Goal: Information Seeking & Learning: Learn about a topic

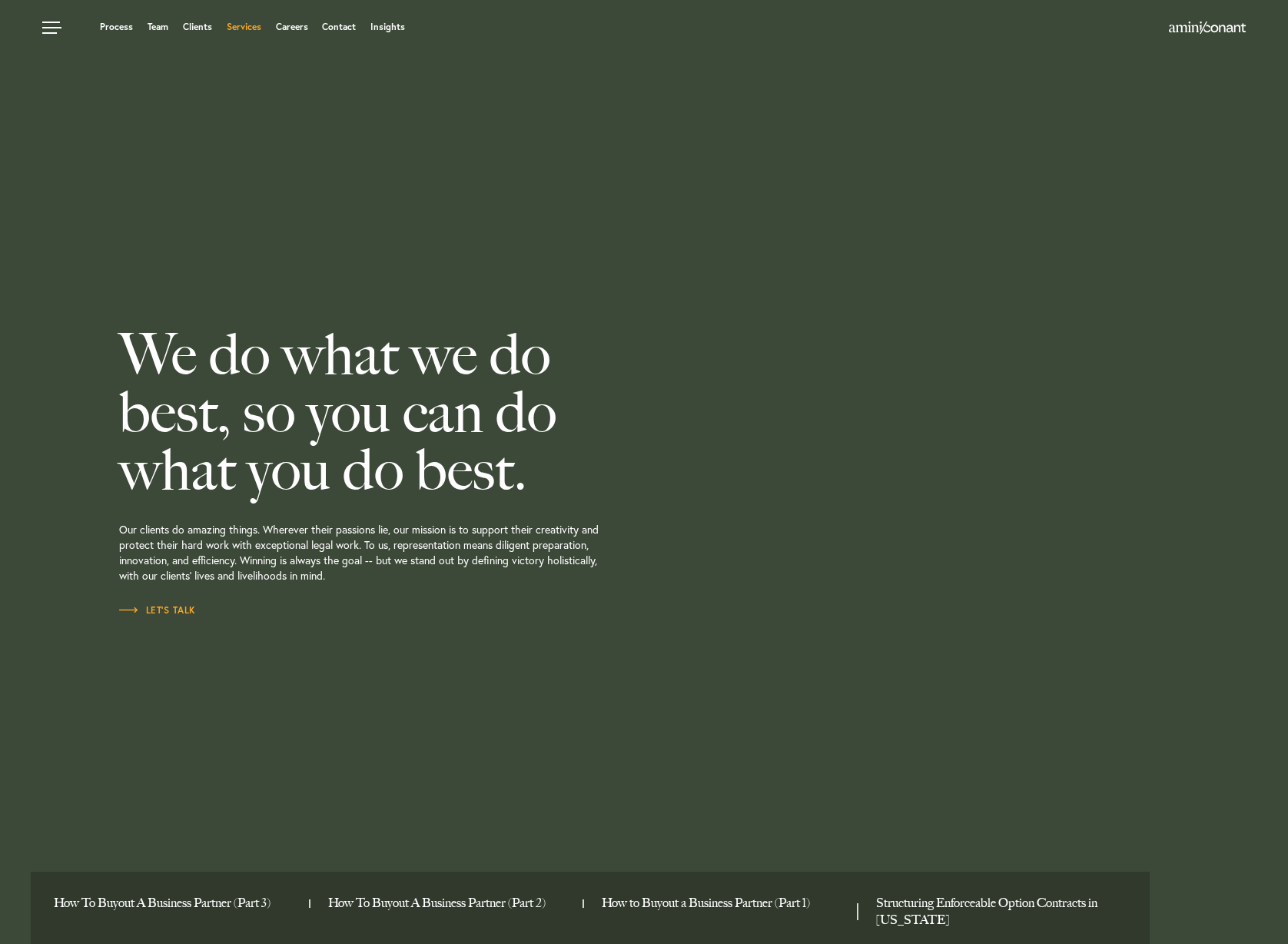
click at [250, 29] on link "Services" at bounding box center [244, 27] width 35 height 9
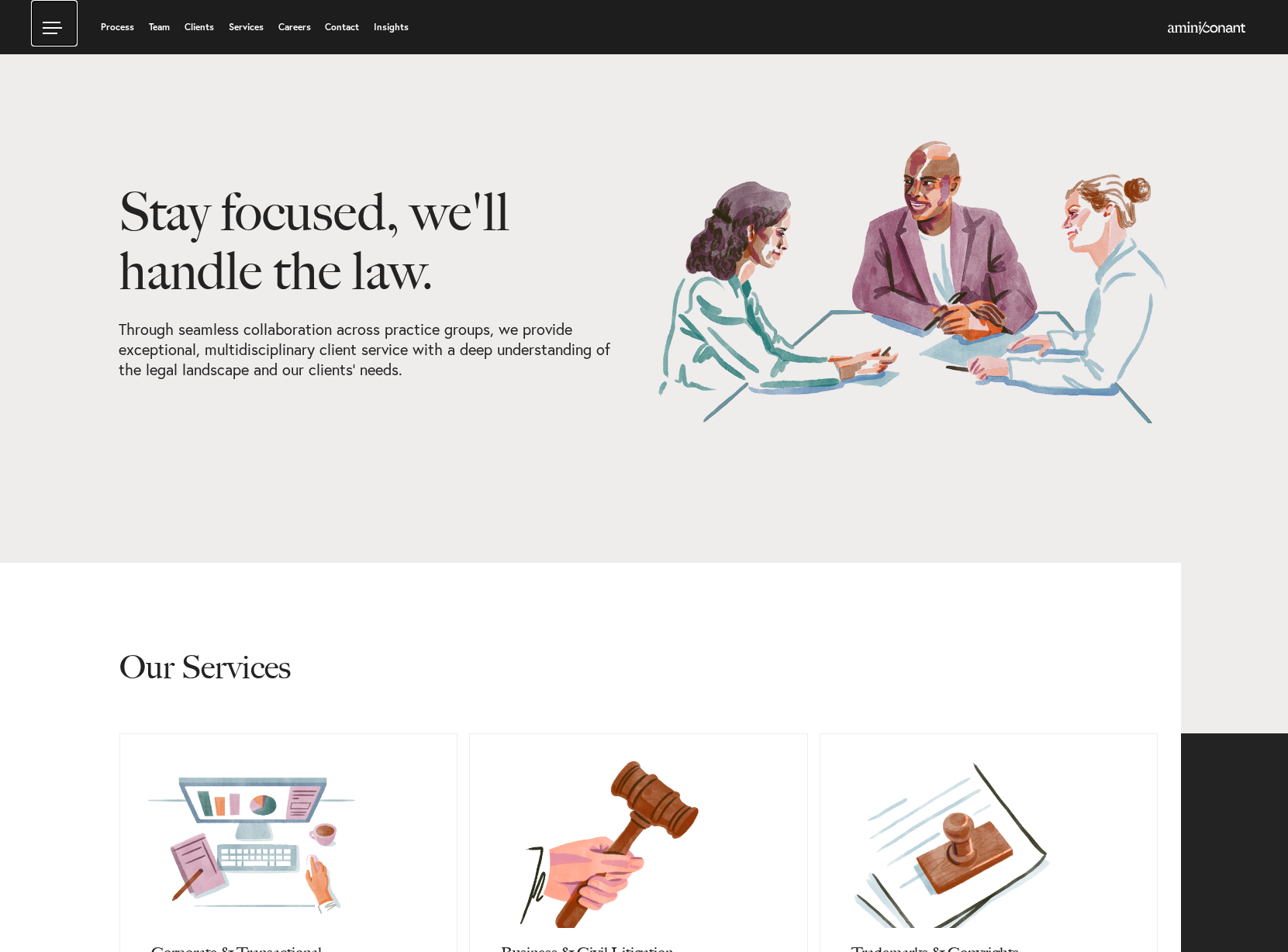
click at [45, 31] on link at bounding box center [54, 23] width 46 height 46
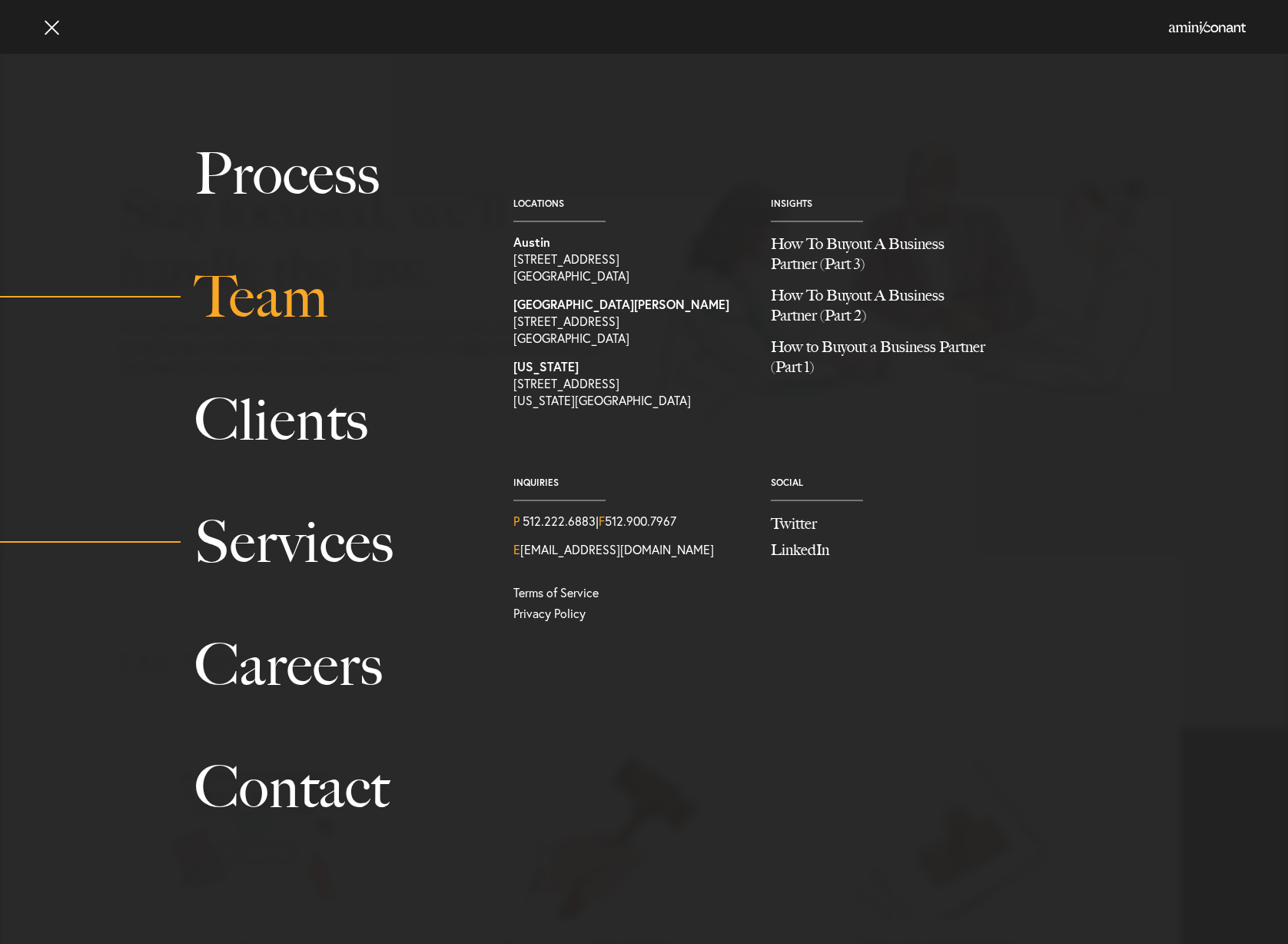
click at [298, 296] on link "Team" at bounding box center [336, 297] width 285 height 123
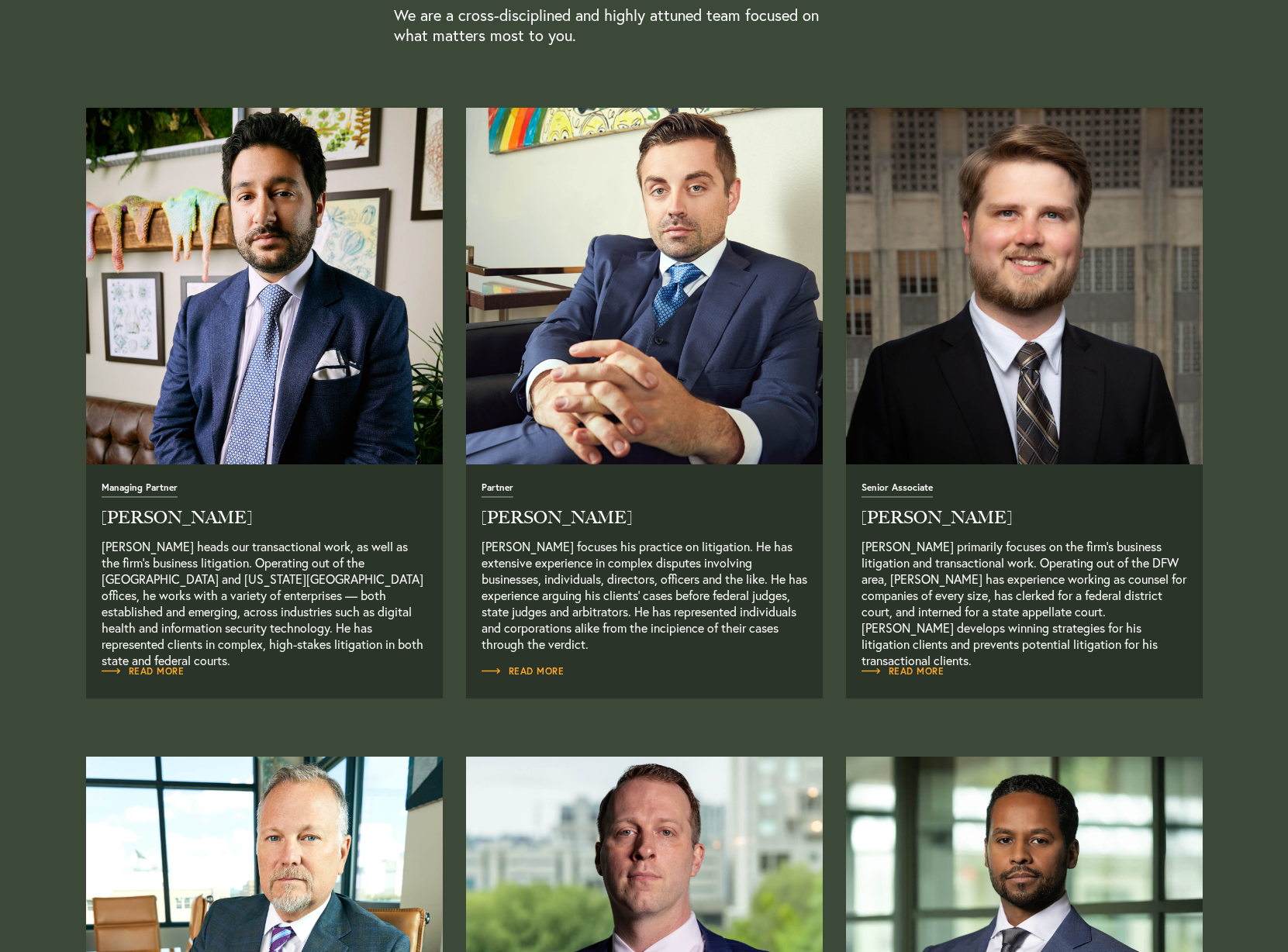
scroll to position [569, 0]
click at [152, 671] on span "Read More" at bounding box center [143, 670] width 83 height 10
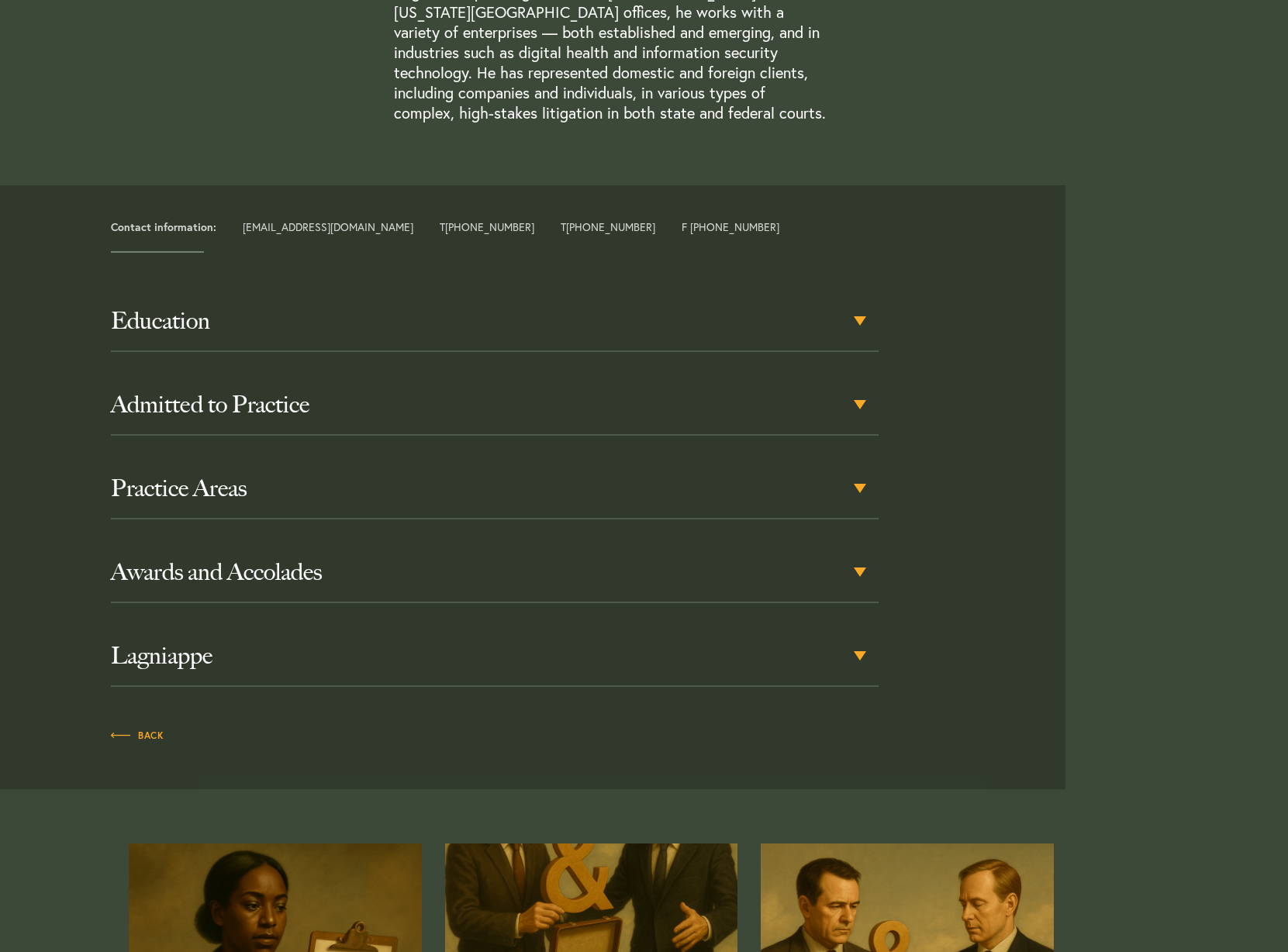
scroll to position [575, 0]
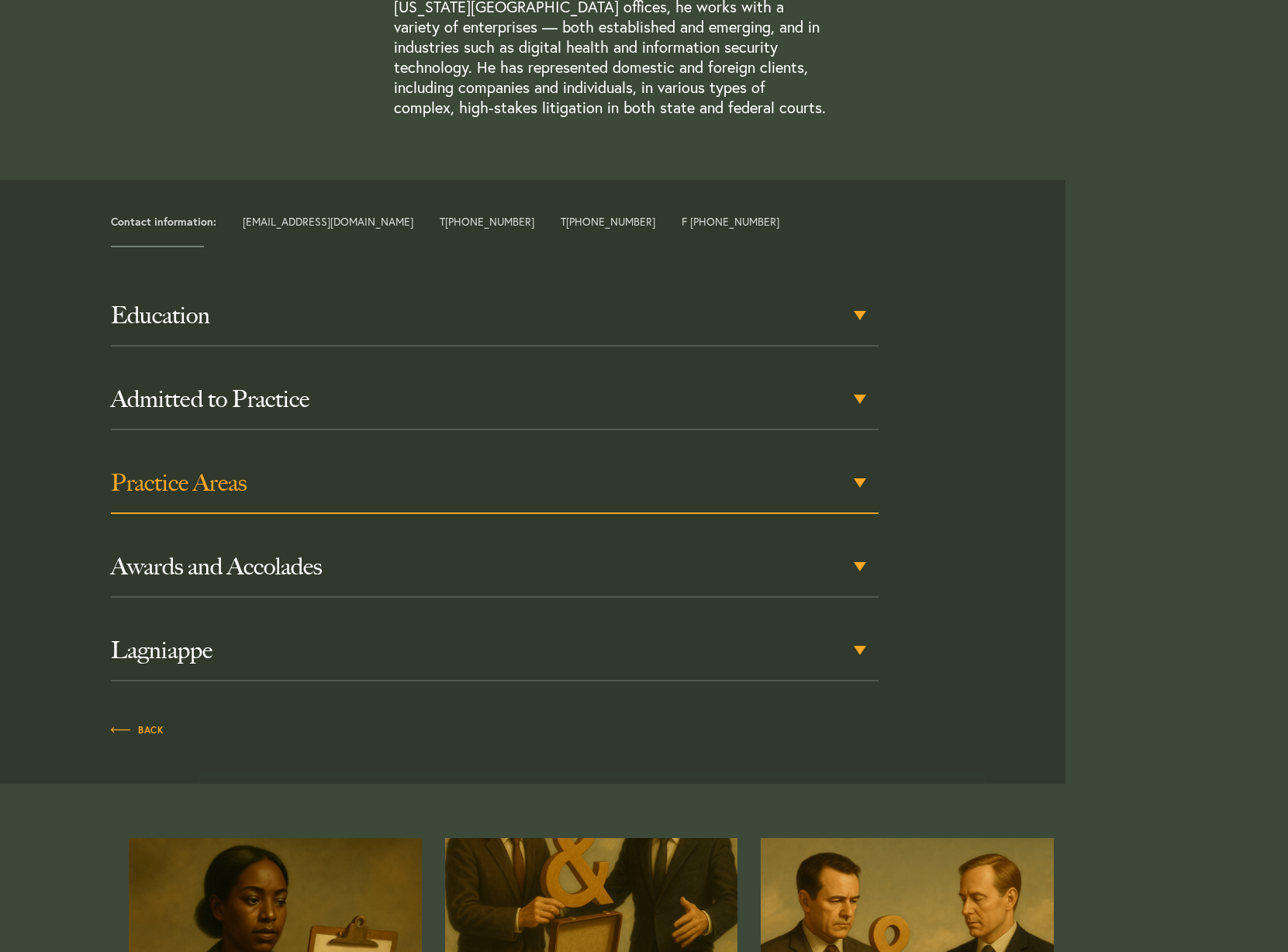
click at [857, 469] on h3 "Practice Areas" at bounding box center [493, 483] width 767 height 28
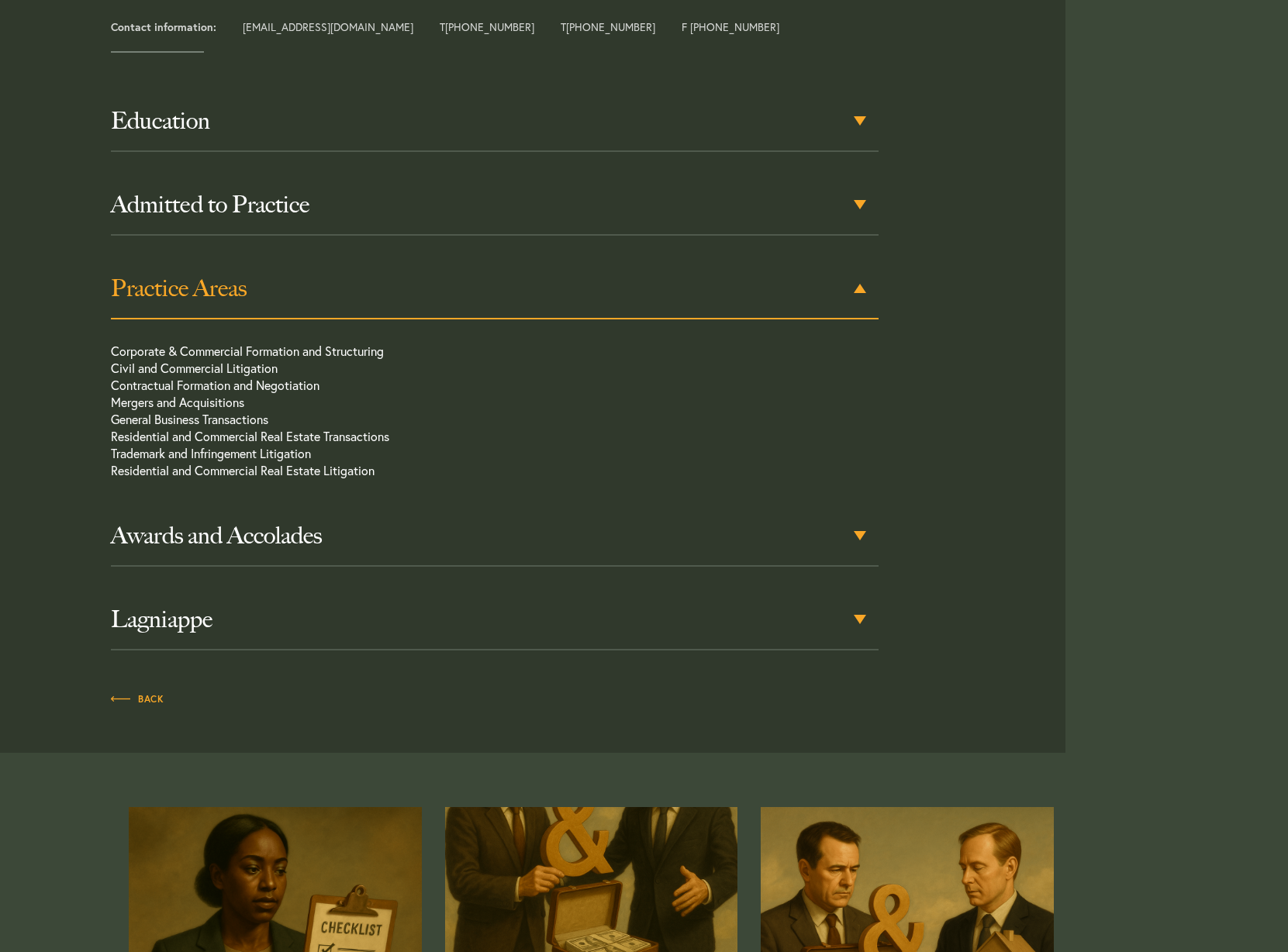
scroll to position [770, 0]
